Goal: Information Seeking & Learning: Learn about a topic

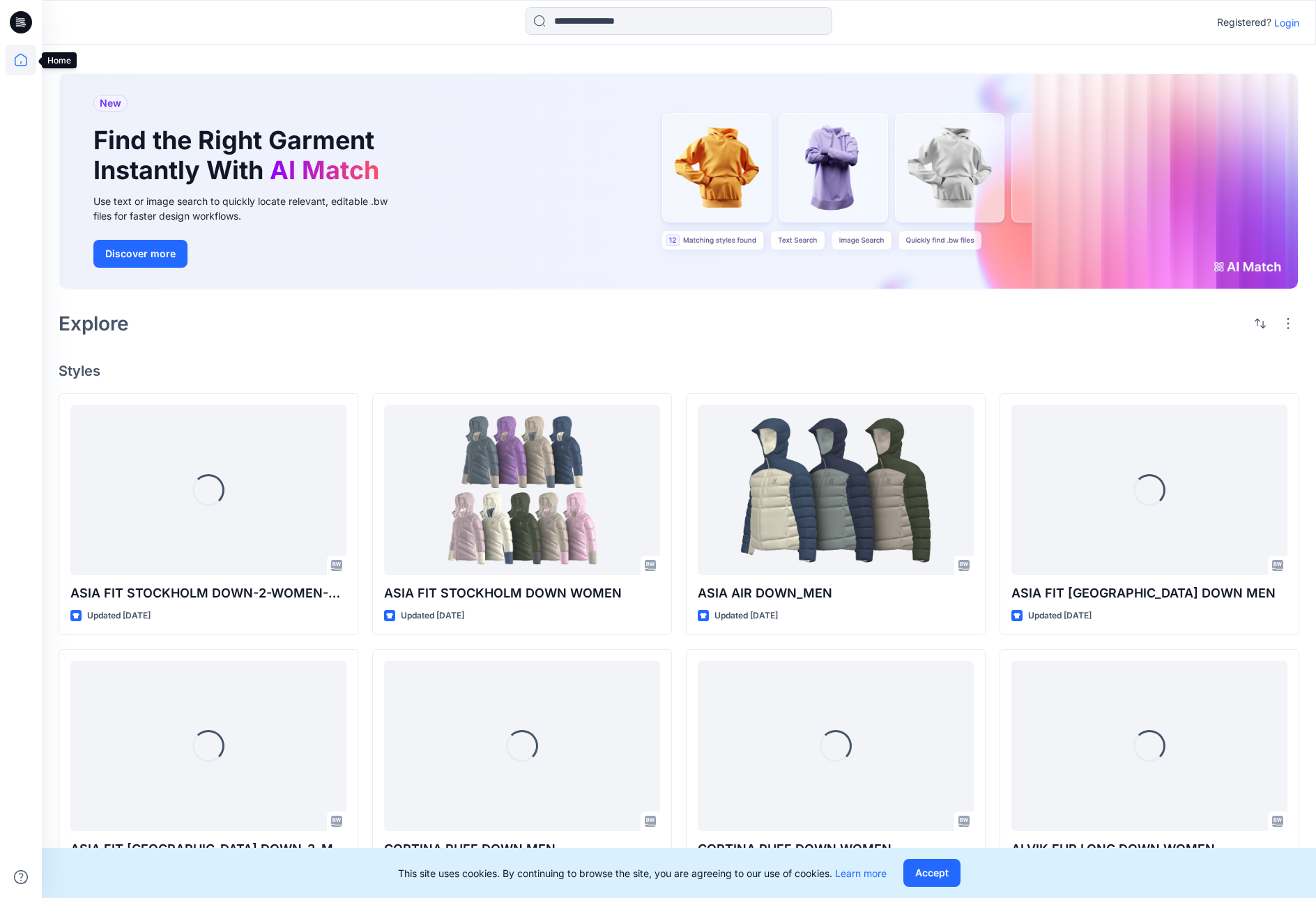
click at [14, 57] on icon at bounding box center [21, 60] width 30 height 30
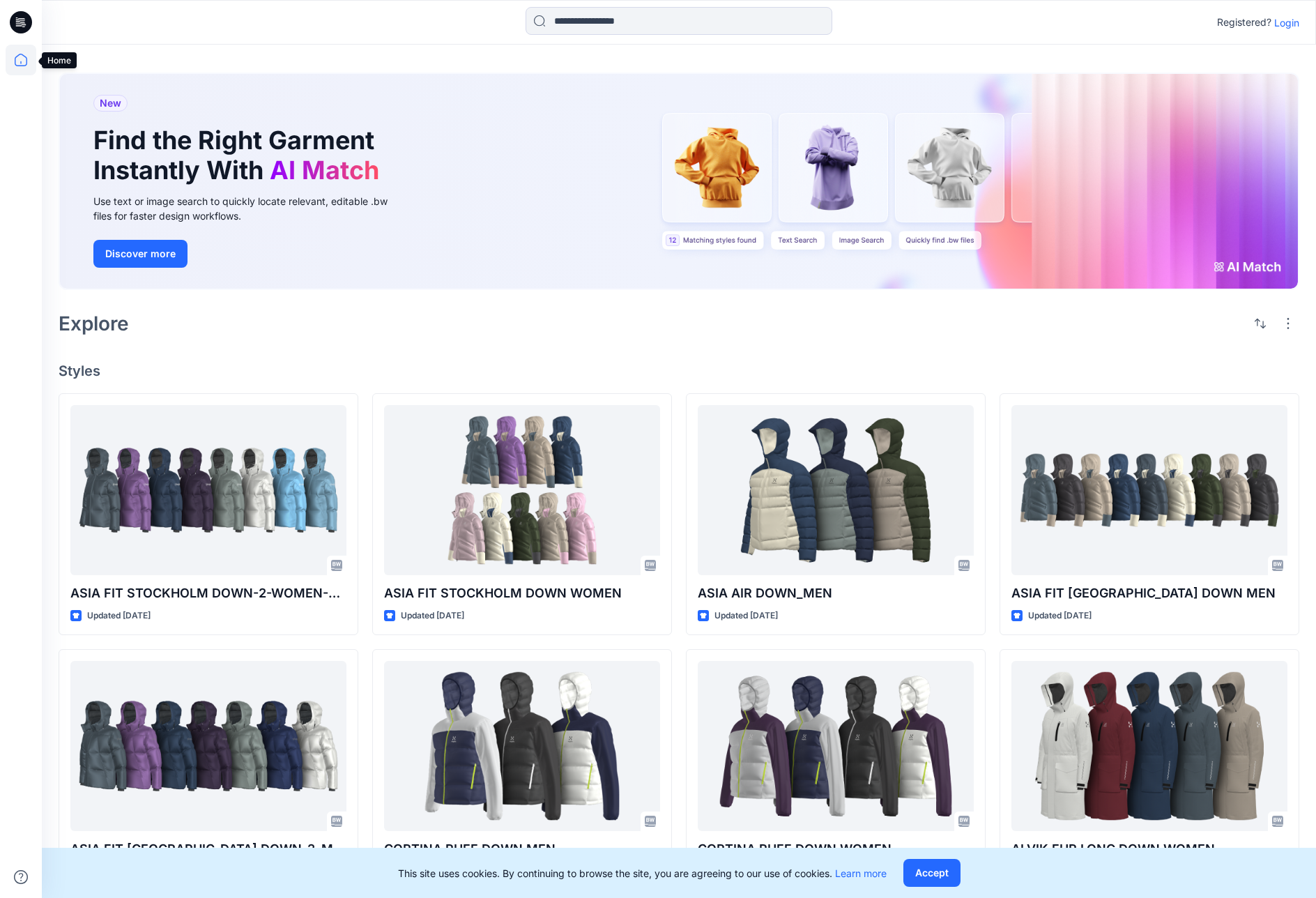
click at [18, 63] on icon at bounding box center [21, 60] width 30 height 30
click at [22, 24] on icon at bounding box center [21, 22] width 22 height 22
click at [26, 59] on icon at bounding box center [20, 60] width 13 height 13
click at [1291, 26] on p "Login" at bounding box center [1286, 22] width 25 height 14
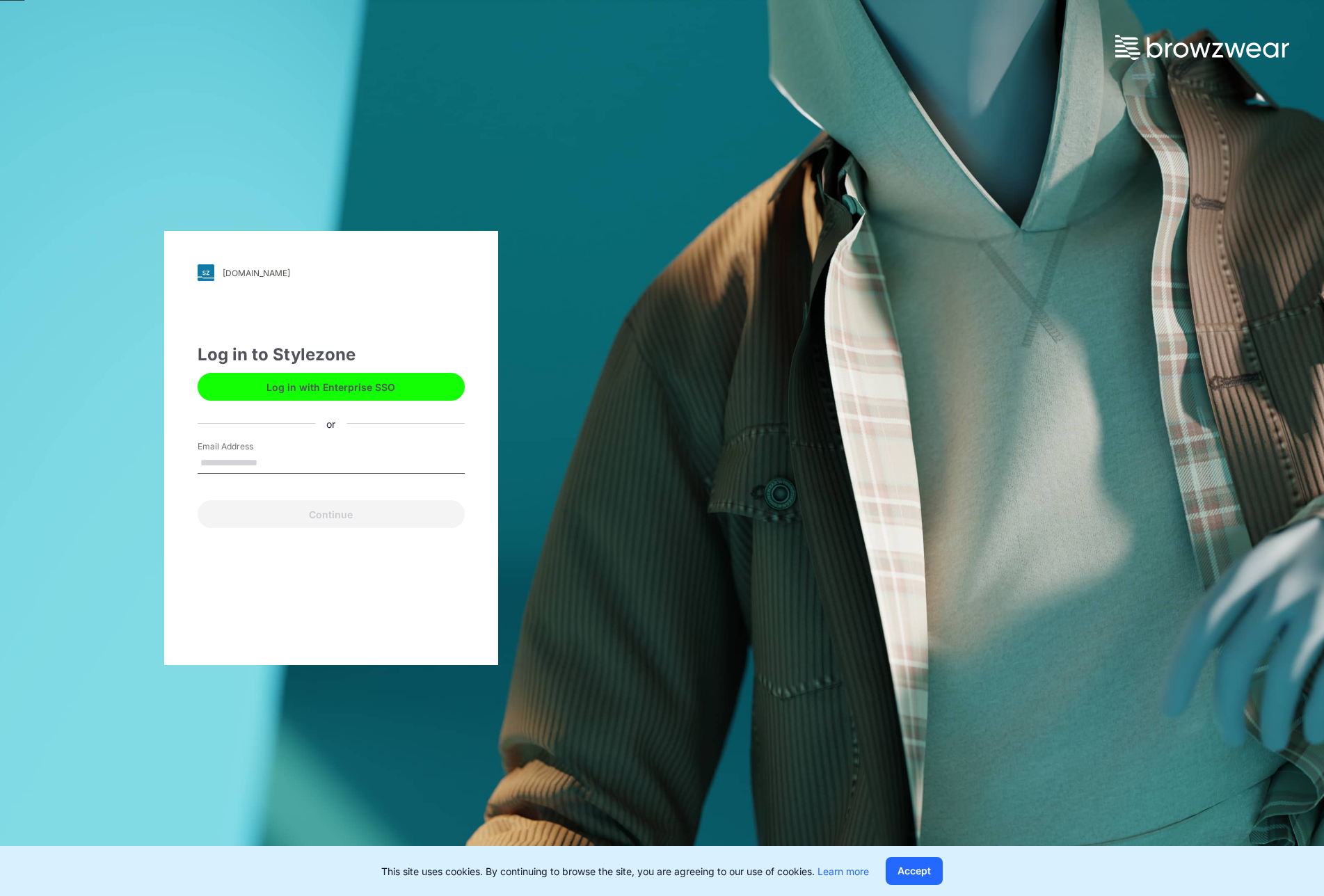
click at [342, 445] on div "Email Address" at bounding box center [331, 461] width 267 height 42
click at [288, 464] on input "Email Address" at bounding box center [331, 463] width 267 height 21
type input "**********"
click at [299, 512] on button "Continue" at bounding box center [331, 513] width 267 height 28
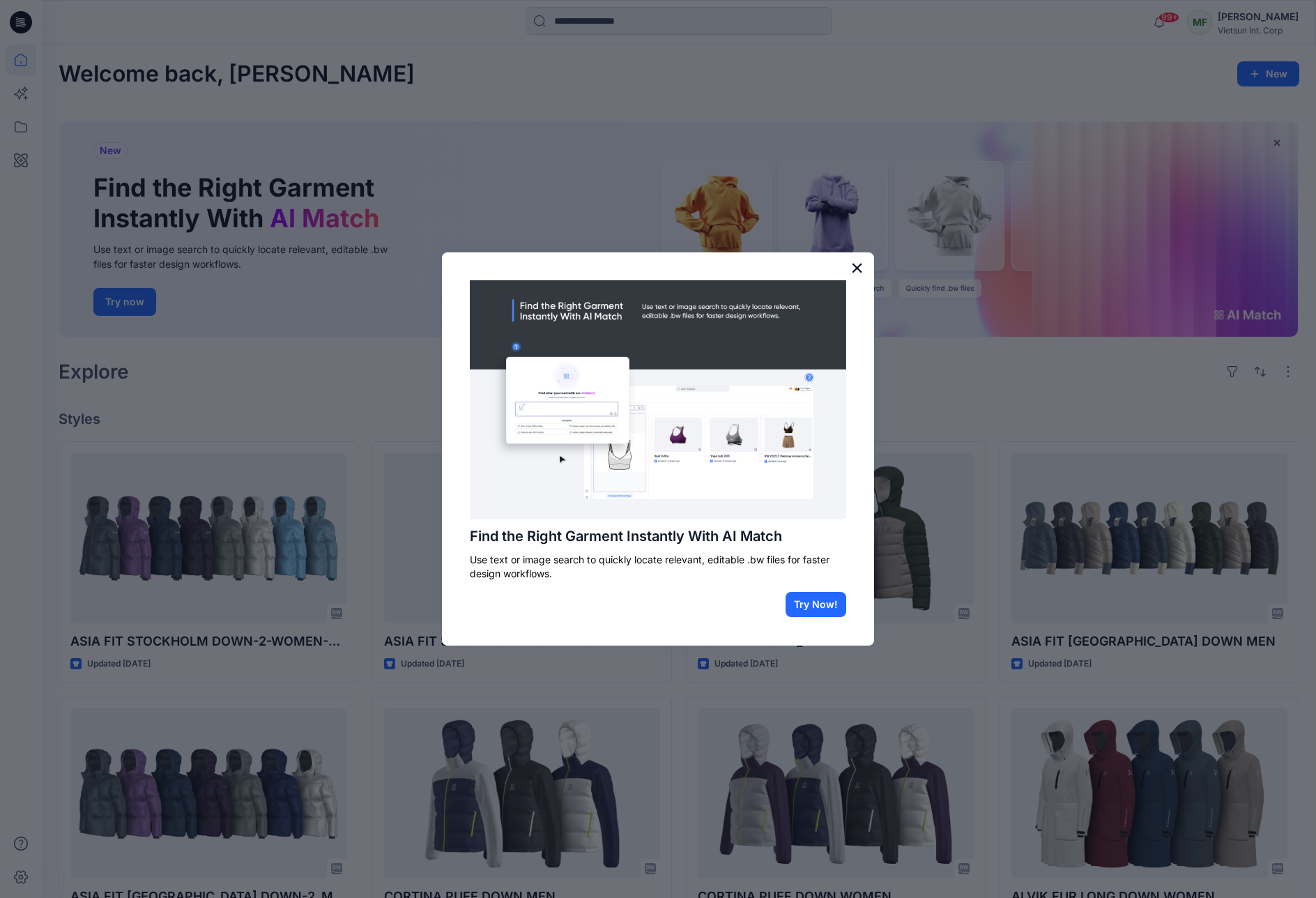
click at [860, 267] on button "×" at bounding box center [857, 268] width 14 height 22
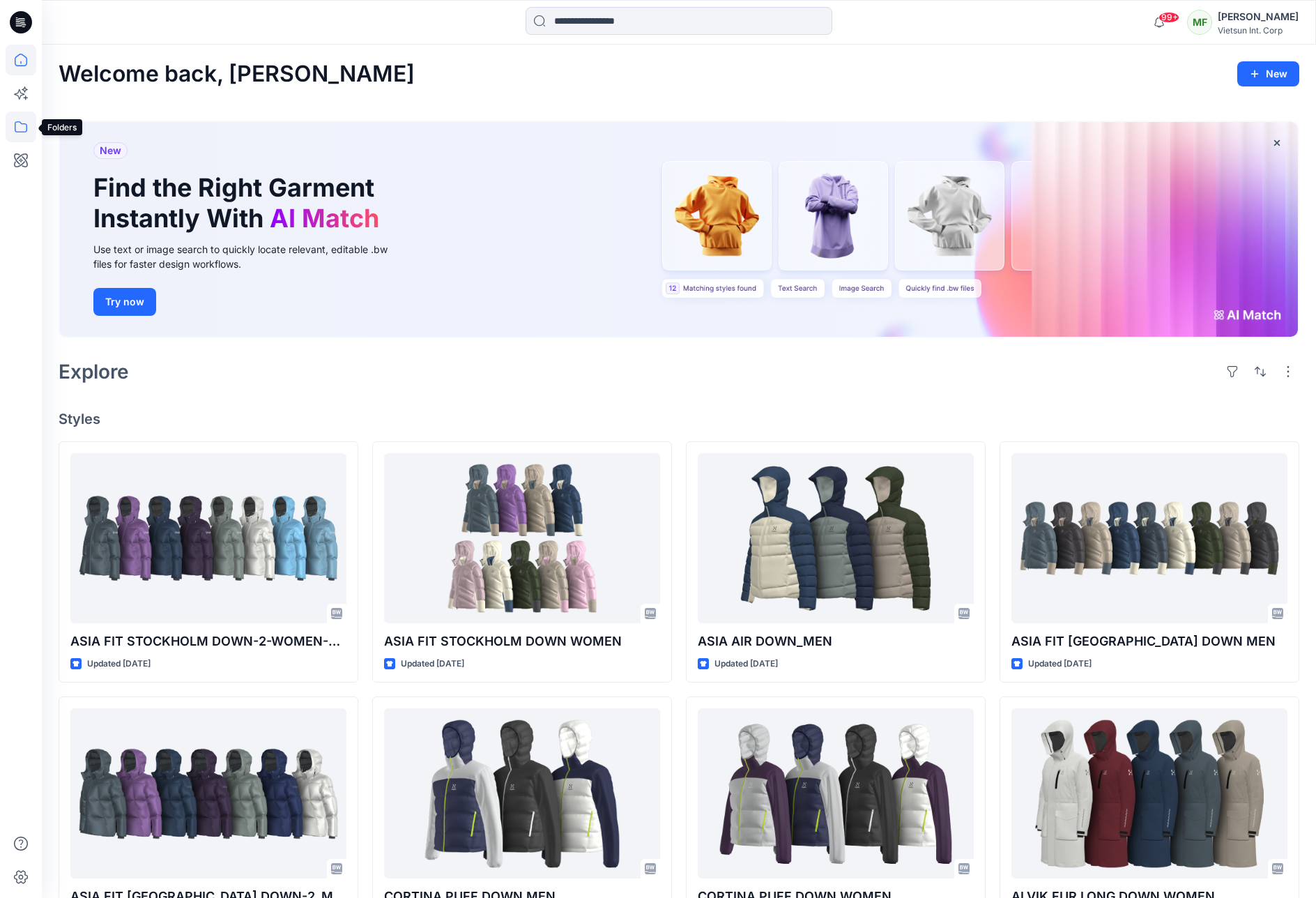
click at [21, 122] on icon at bounding box center [21, 127] width 30 height 30
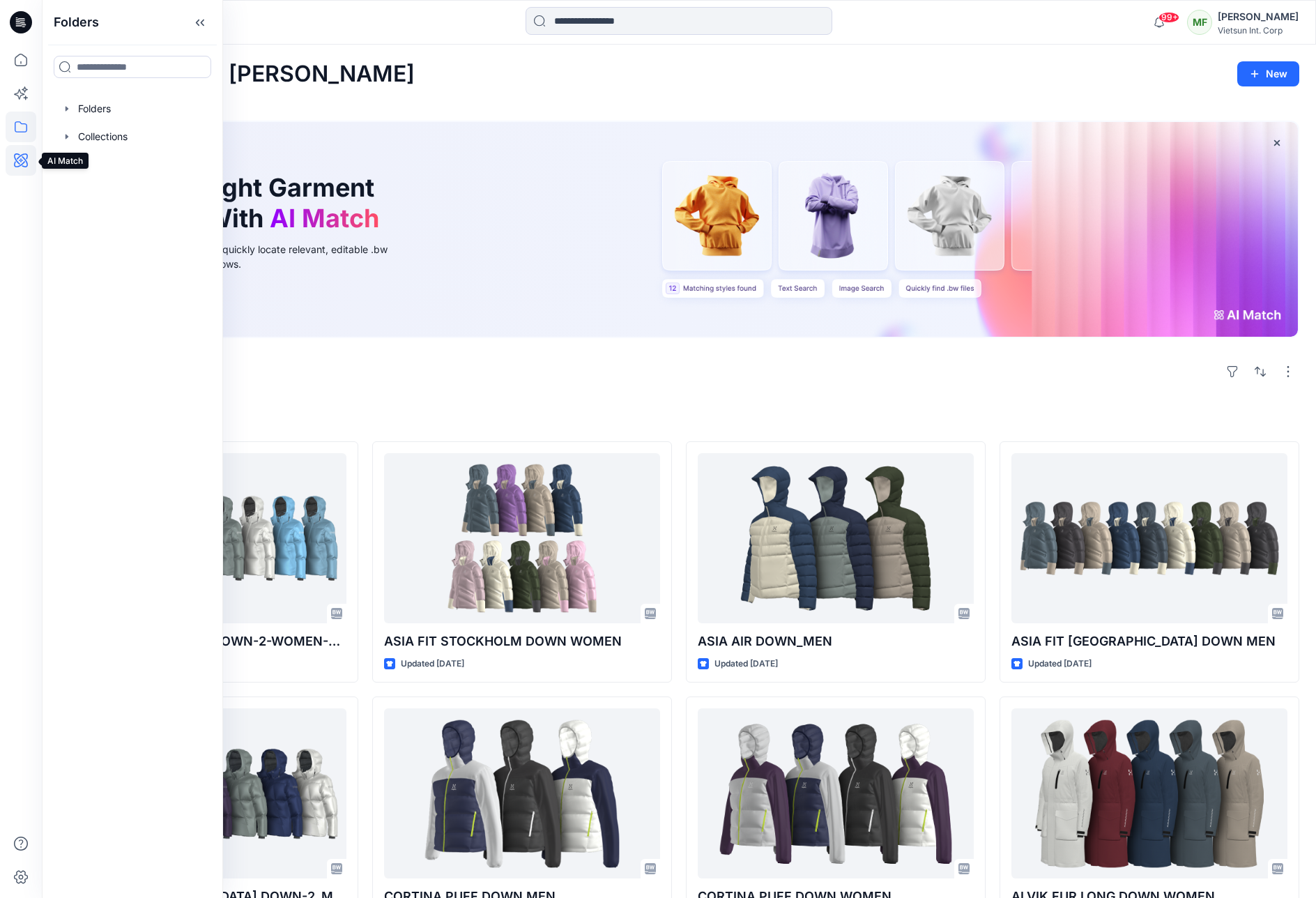
click at [19, 169] on icon at bounding box center [21, 161] width 30 height 30
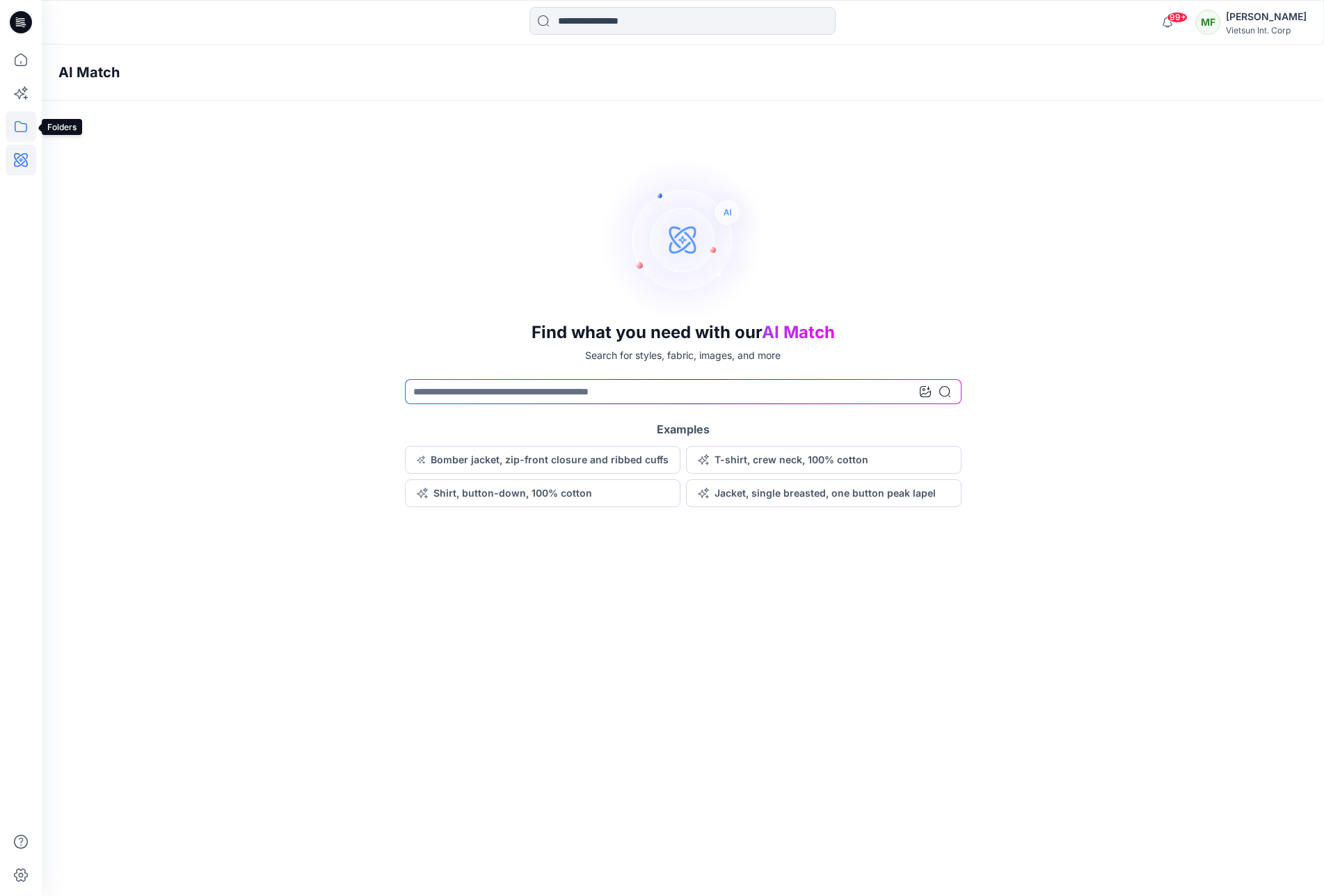
click at [17, 126] on icon at bounding box center [21, 126] width 30 height 30
click at [129, 119] on div at bounding box center [132, 108] width 159 height 28
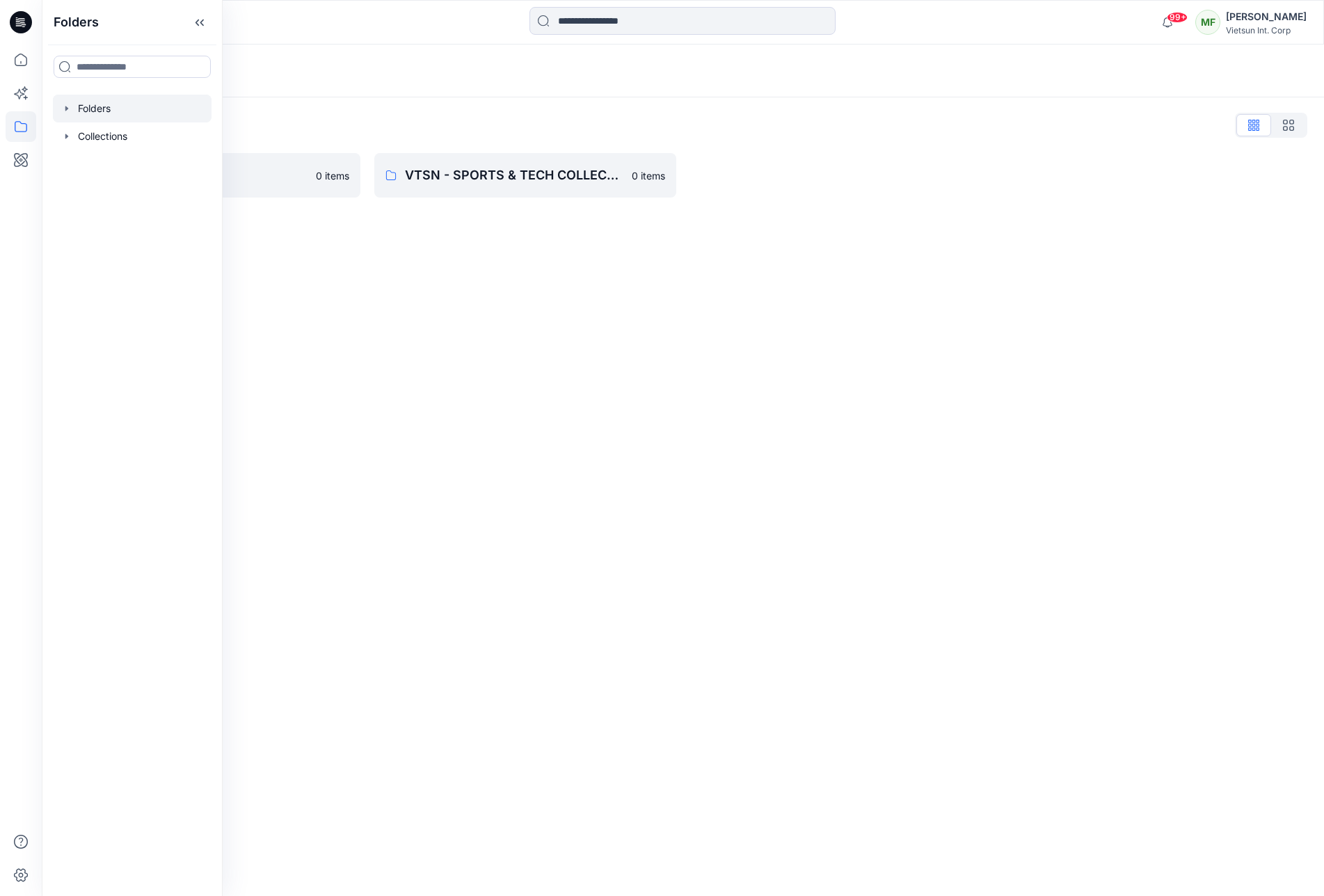
click at [336, 229] on div "Folders Folders List ASICS 0 items VTSN - SPORTS & TECH COLLECTION 0 items" at bounding box center [683, 470] width 1283 height 851
click at [109, 172] on p "ASICS" at bounding box center [198, 174] width 218 height 19
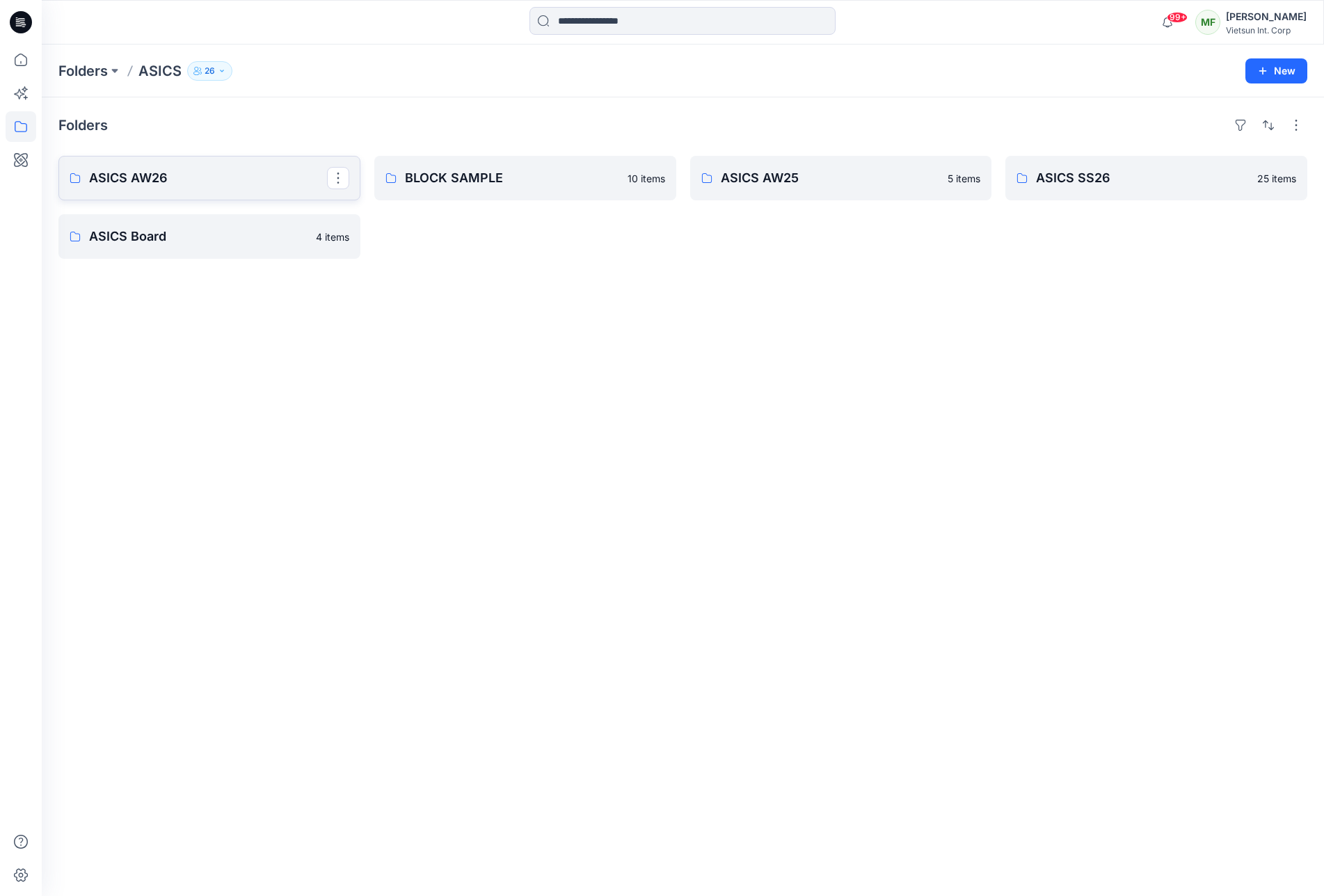
click at [231, 189] on link "ASICS AW26" at bounding box center [209, 178] width 302 height 45
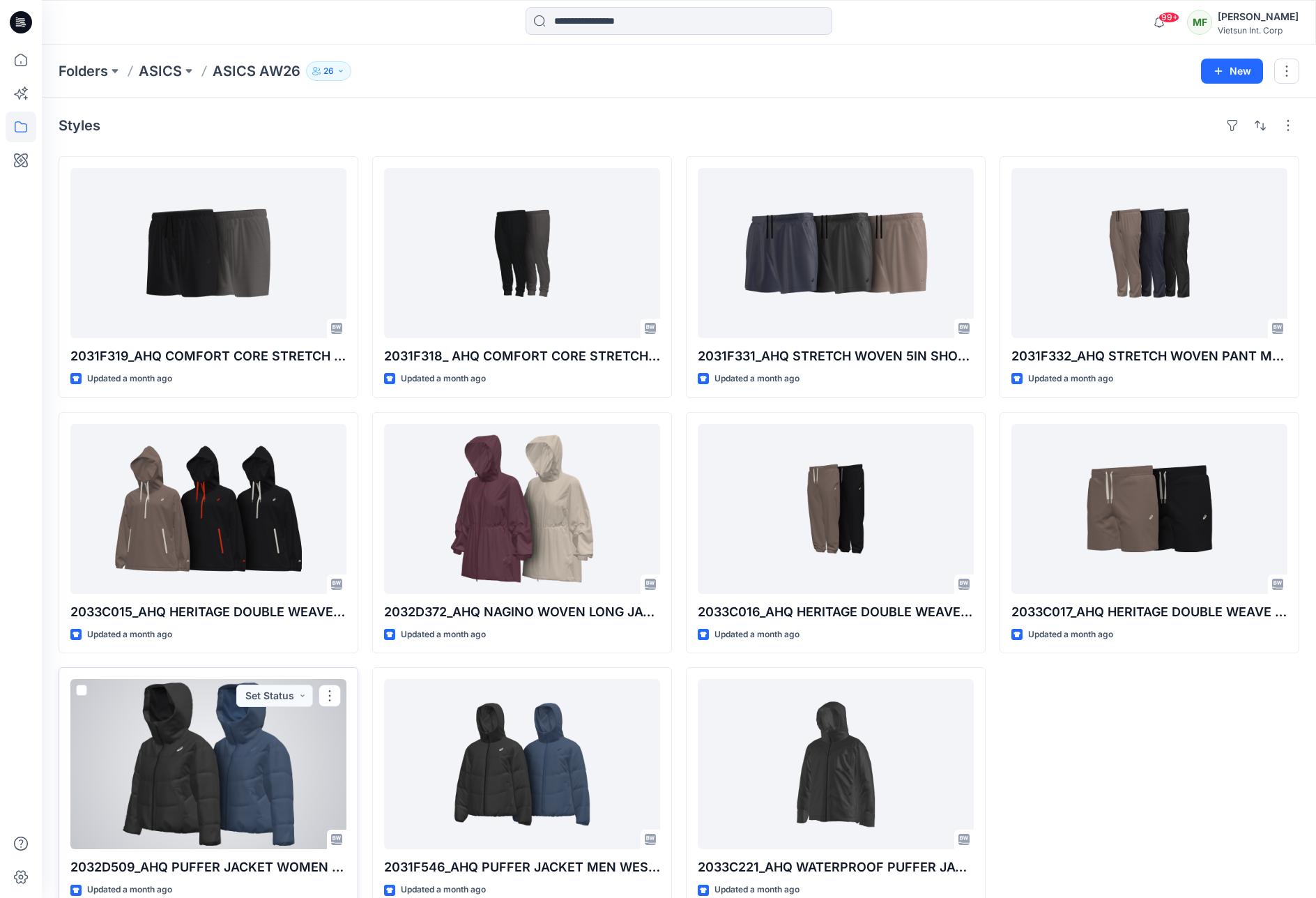
click at [233, 688] on div at bounding box center [208, 764] width 276 height 170
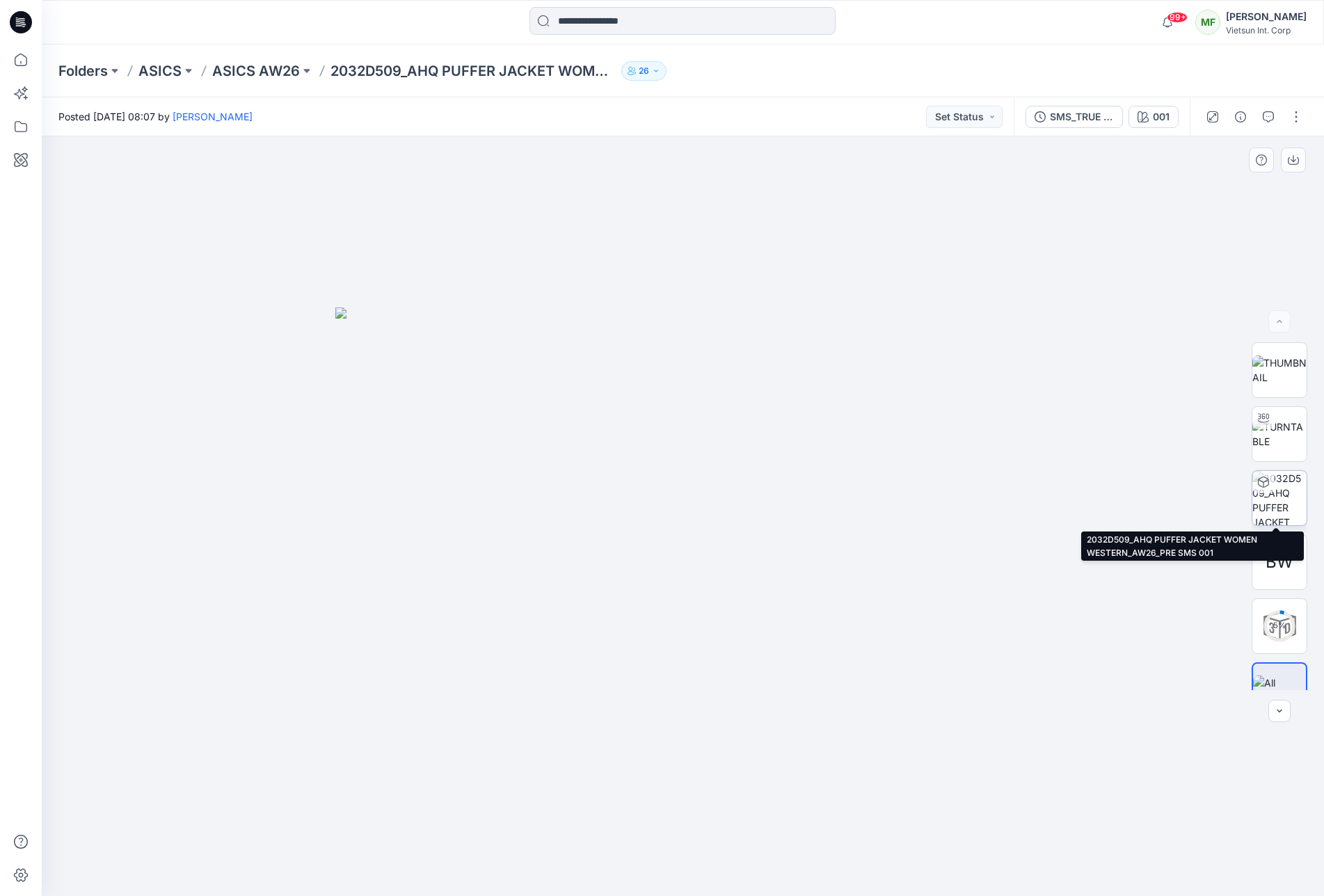
click at [1282, 499] on img at bounding box center [1279, 498] width 54 height 54
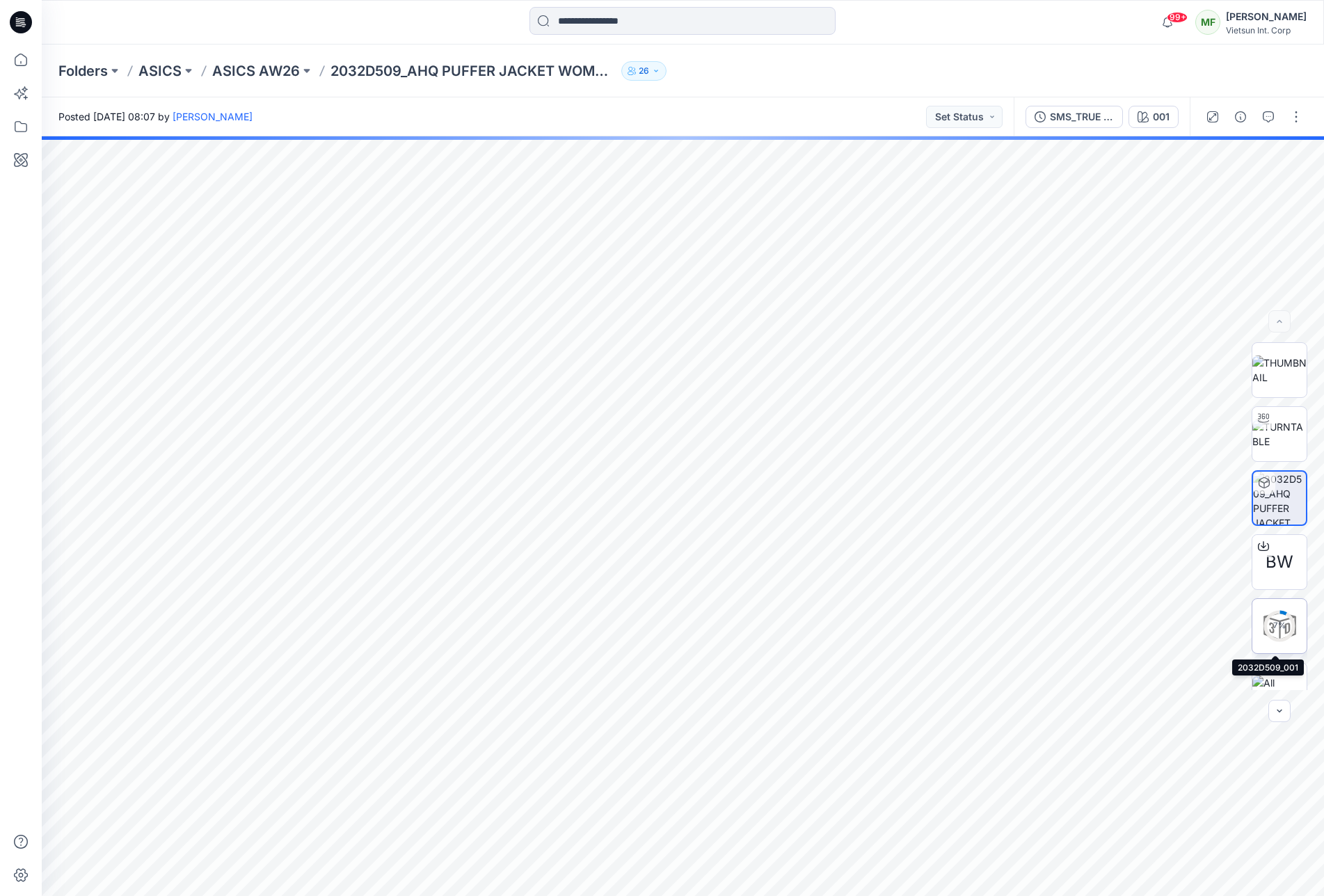
click at [1266, 631] on div "7 %" at bounding box center [1280, 625] width 34 height 12
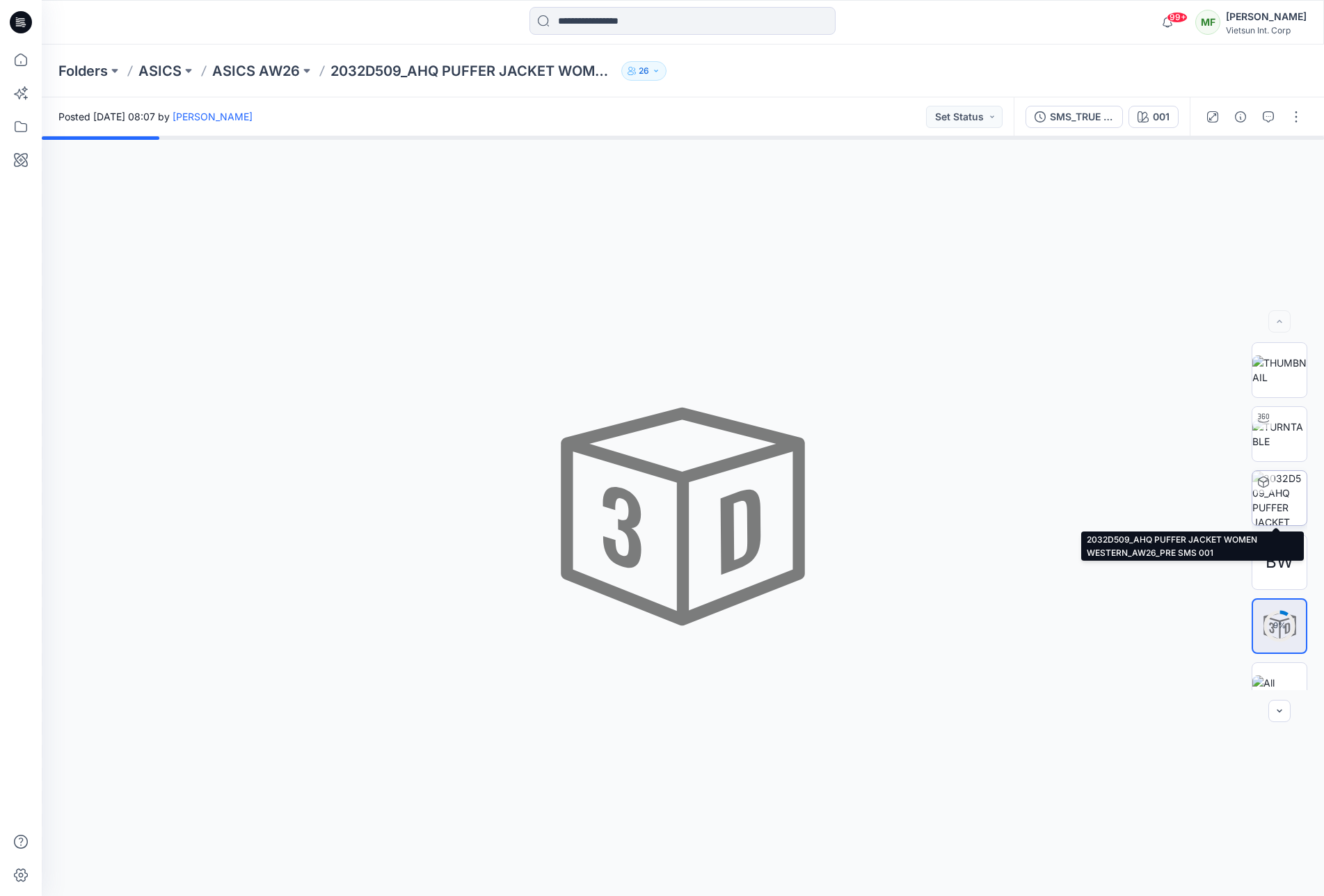
click at [1280, 502] on img at bounding box center [1279, 498] width 54 height 54
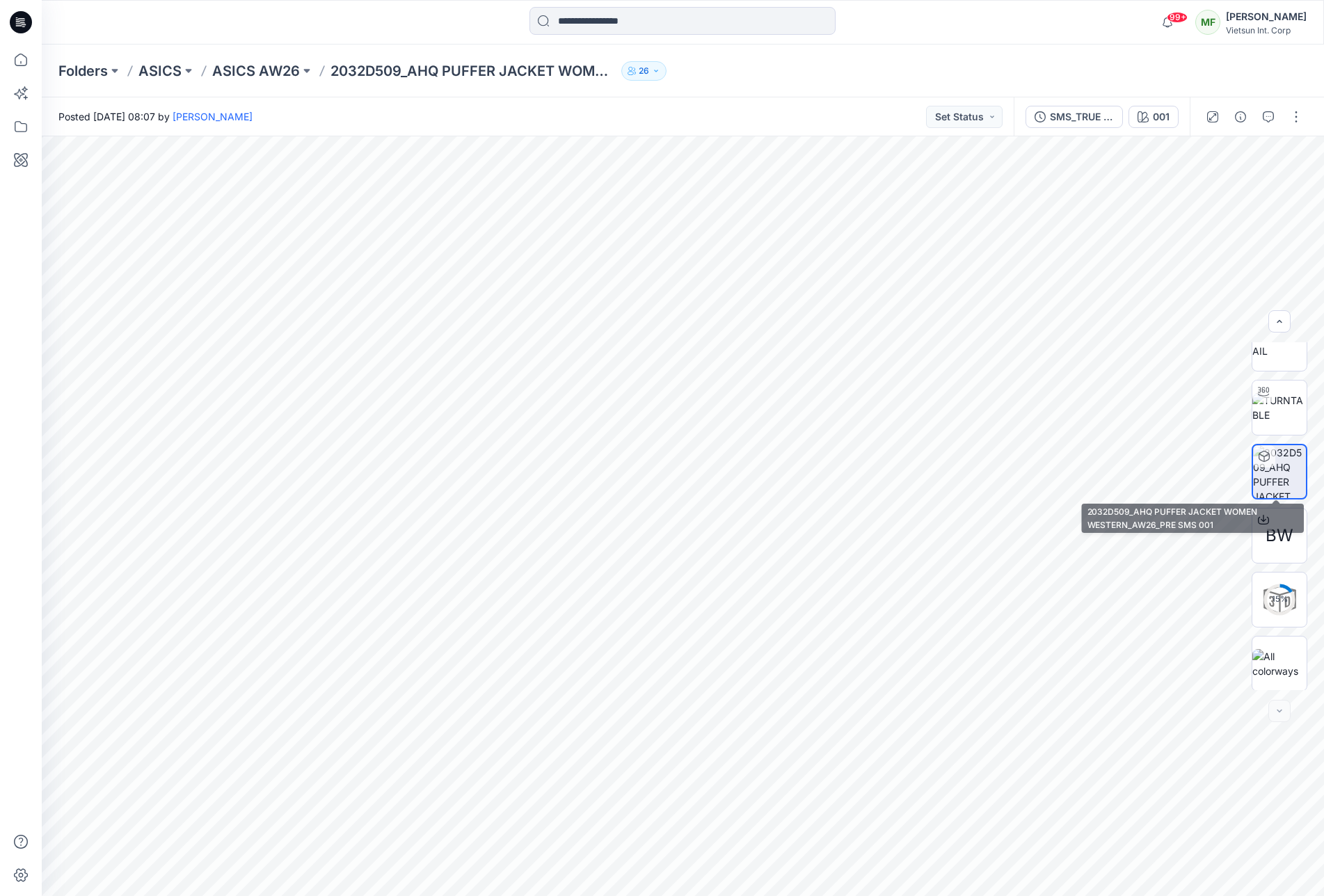
scroll to position [28, 0]
click at [1148, 111] on icon "button" at bounding box center [1143, 116] width 11 height 11
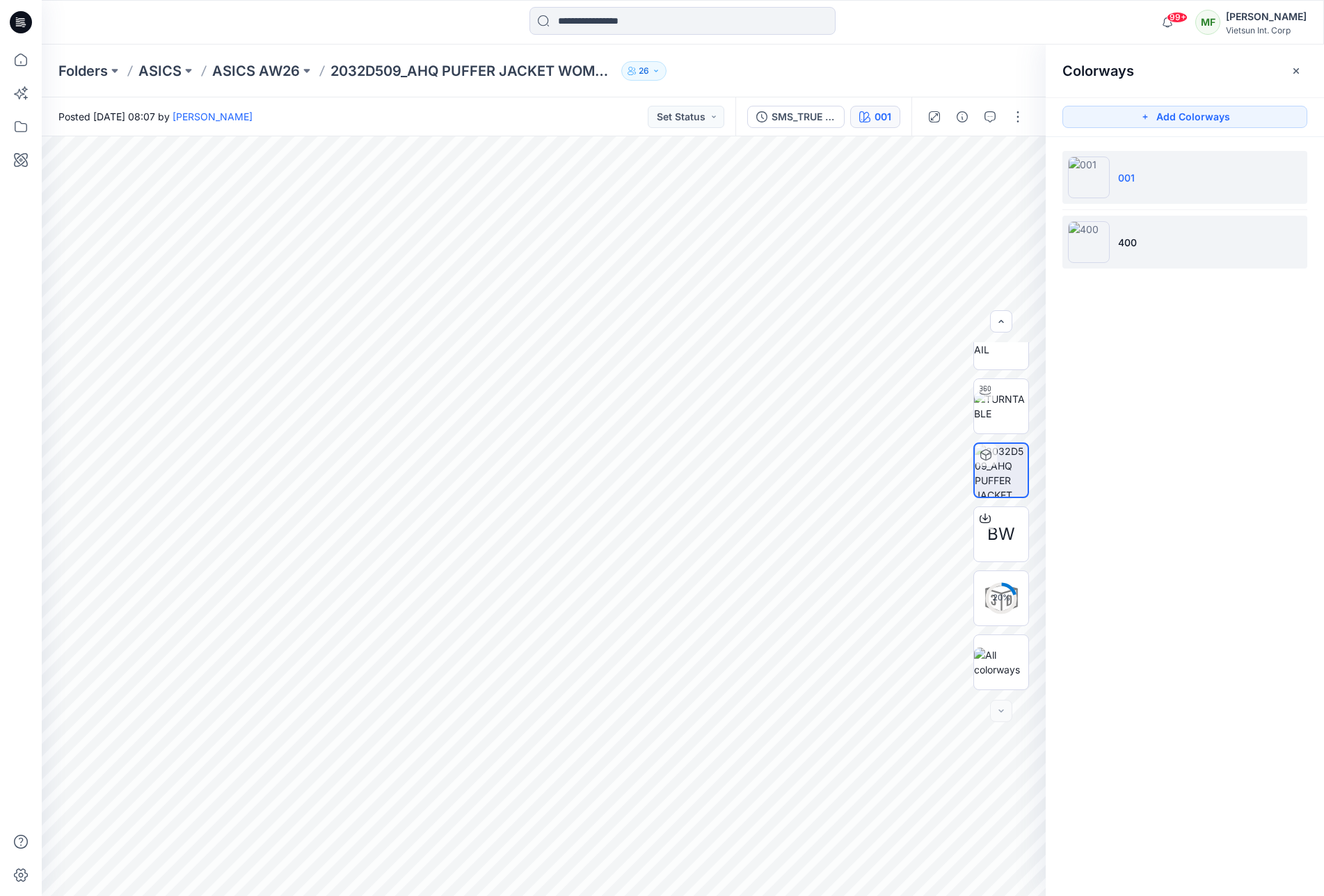
click at [1128, 232] on li "400" at bounding box center [1185, 242] width 245 height 53
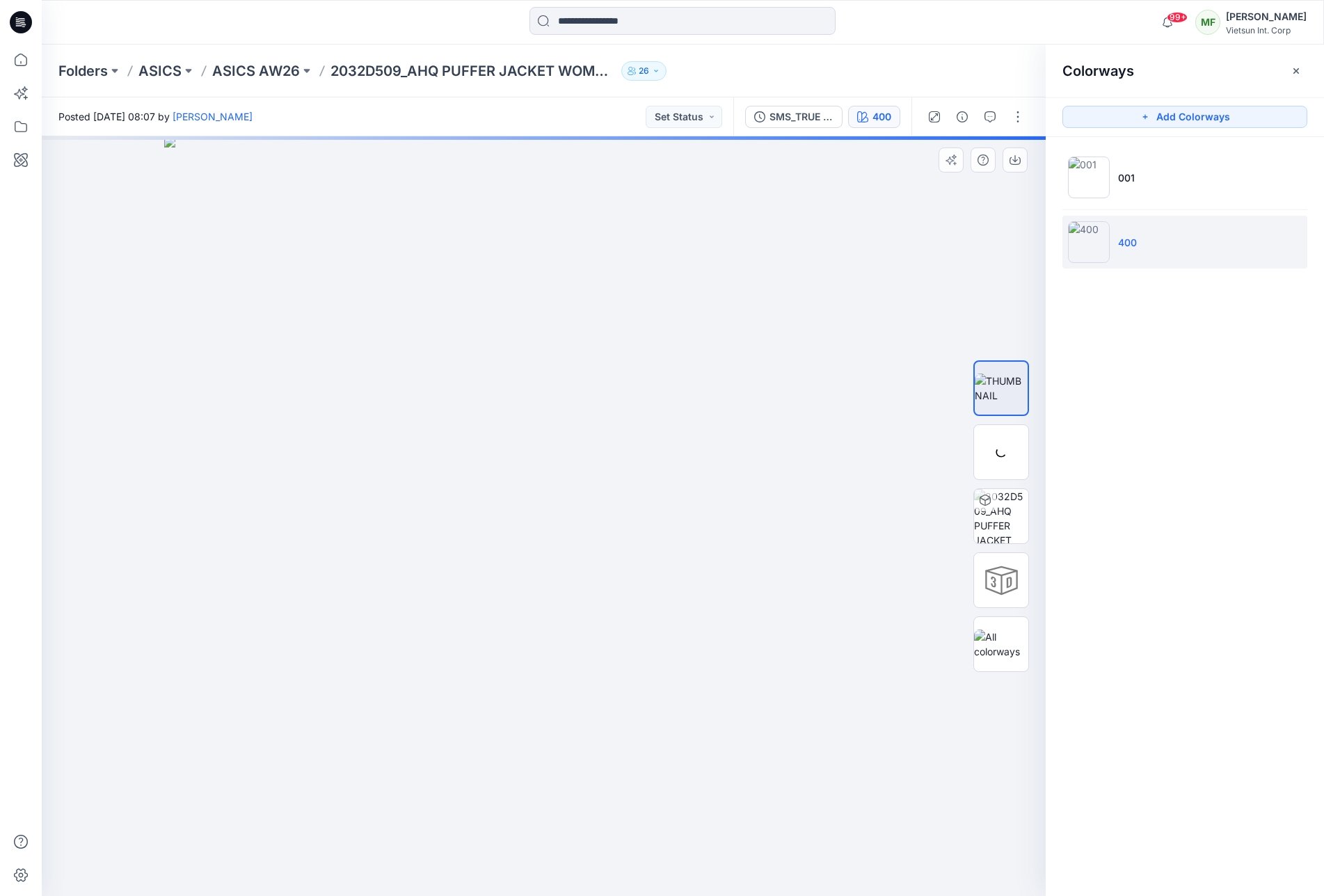
click at [907, 235] on div at bounding box center [544, 516] width 1004 height 759
click at [1294, 71] on icon "button" at bounding box center [1296, 71] width 11 height 11
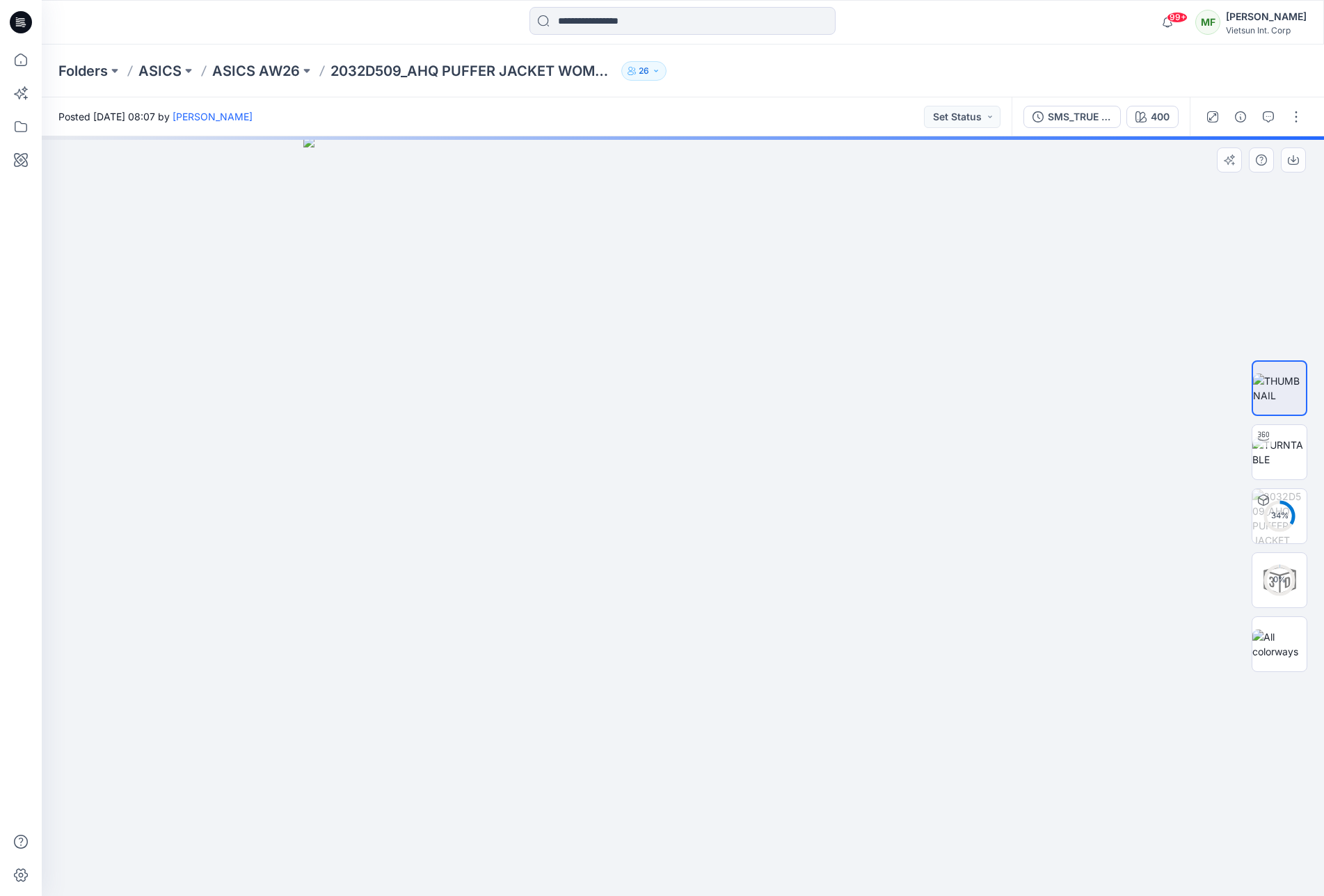
drag, startPoint x: 604, startPoint y: 540, endPoint x: 662, endPoint y: 568, distance: 64.4
click at [659, 575] on img at bounding box center [683, 516] width 760 height 759
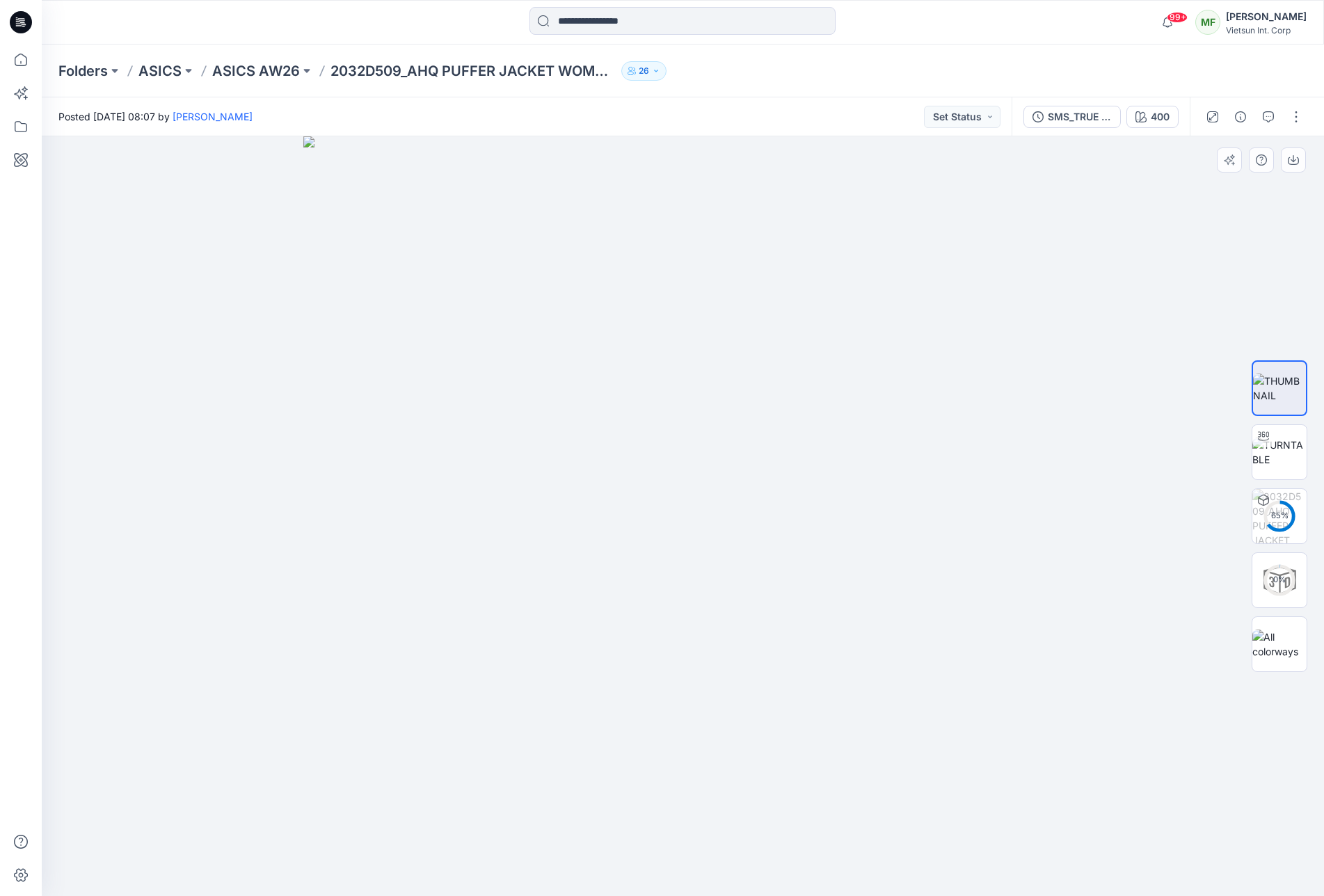
drag, startPoint x: 657, startPoint y: 592, endPoint x: 761, endPoint y: 613, distance: 106.1
click at [763, 628] on img at bounding box center [683, 516] width 760 height 759
drag, startPoint x: 760, startPoint y: 613, endPoint x: 709, endPoint y: 590, distance: 55.9
click at [681, 593] on img at bounding box center [683, 516] width 760 height 759
drag, startPoint x: 756, startPoint y: 620, endPoint x: 767, endPoint y: 634, distance: 17.8
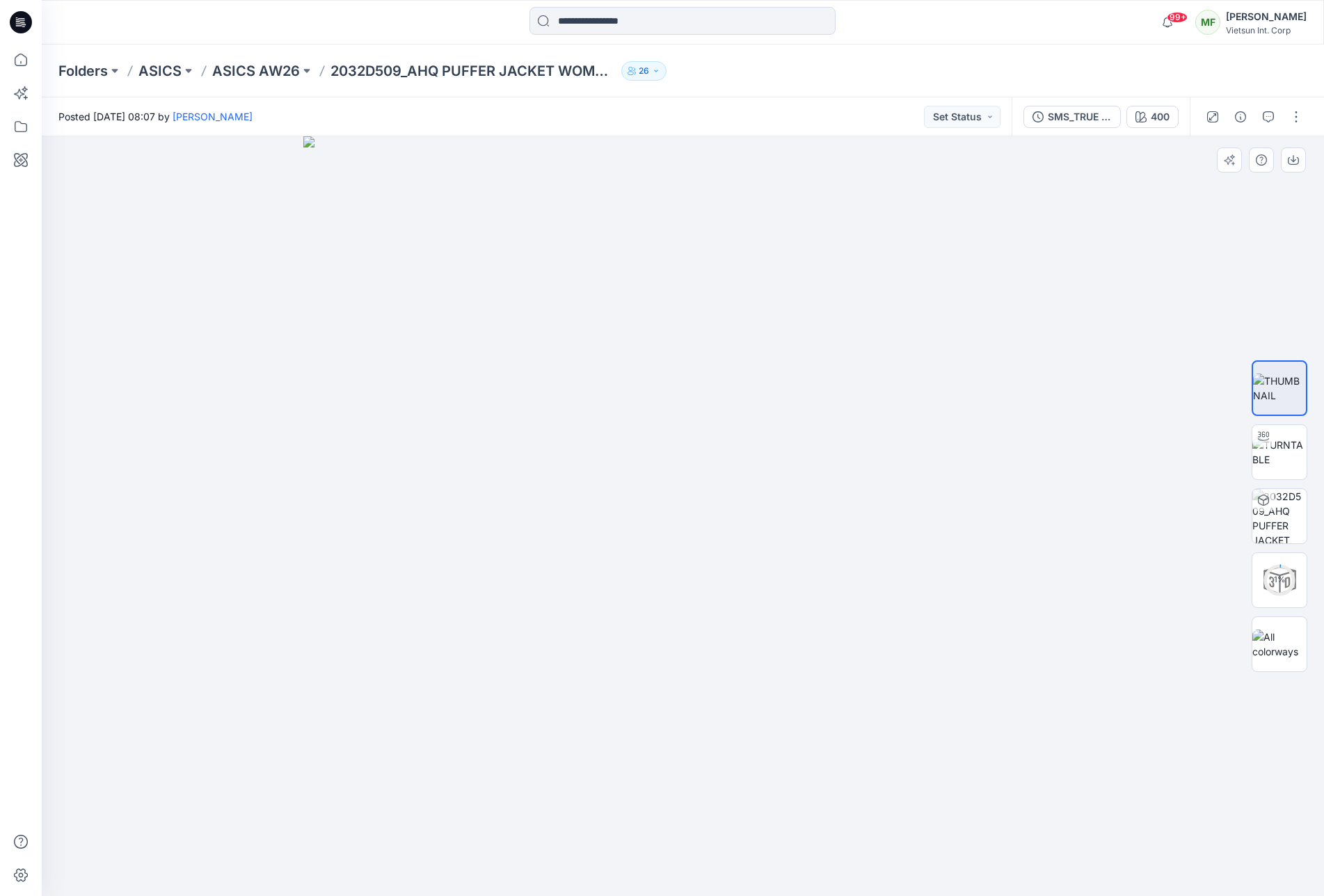
click at [782, 641] on img at bounding box center [683, 516] width 760 height 759
click at [1270, 527] on img at bounding box center [1279, 516] width 54 height 54
